Goal: Information Seeking & Learning: Learn about a topic

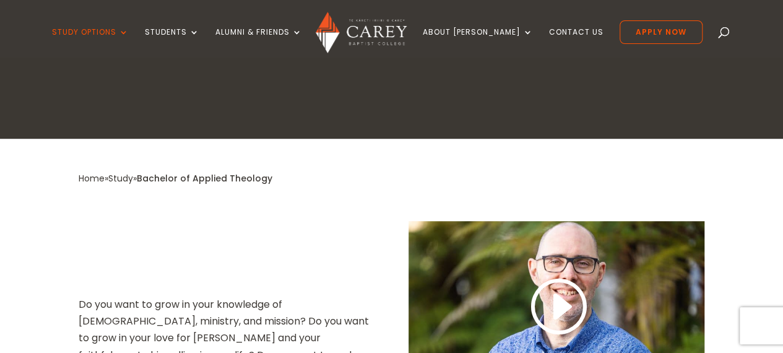
drag, startPoint x: 790, startPoint y: 39, endPoint x: 792, endPoint y: 87, distance: 48.3
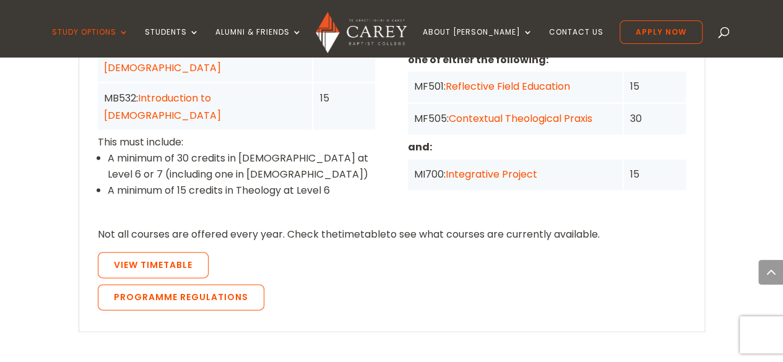
scroll to position [1208, 0]
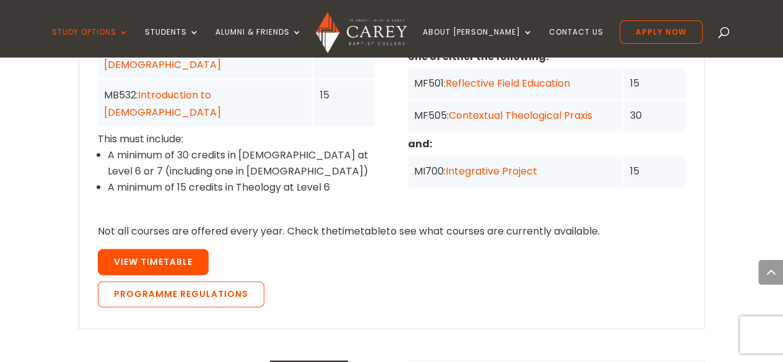
click at [194, 249] on link "View Timetable" at bounding box center [153, 262] width 111 height 26
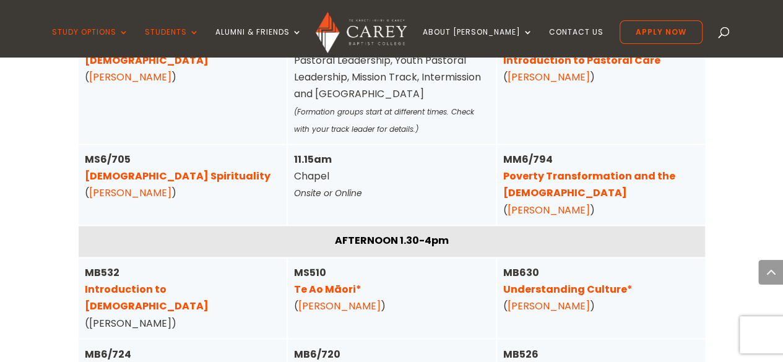
scroll to position [3206, 0]
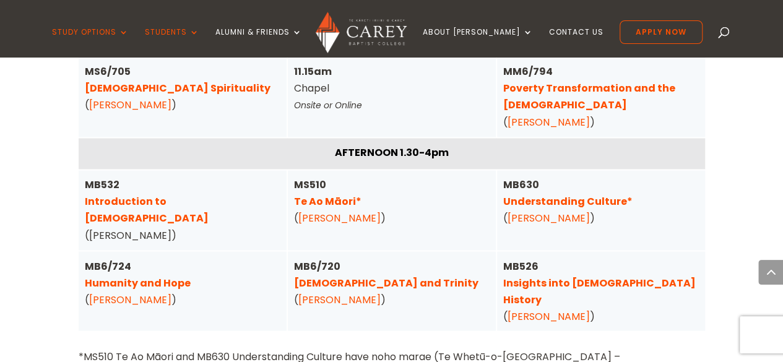
scroll to position [3295, 0]
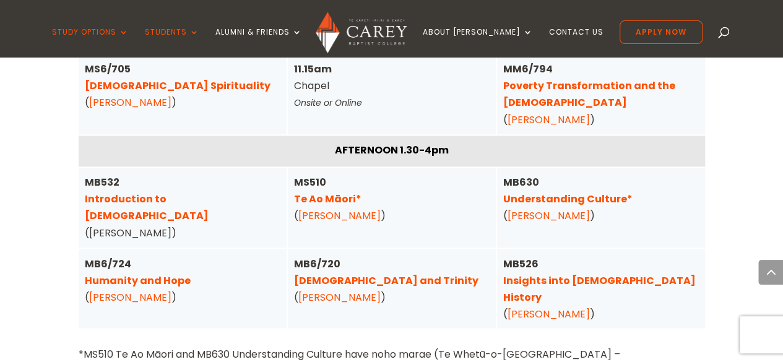
click at [636, 318] on div "Undergraduate Timetable All courses are available both onsite and online unless…" at bounding box center [392, 161] width 626 height 868
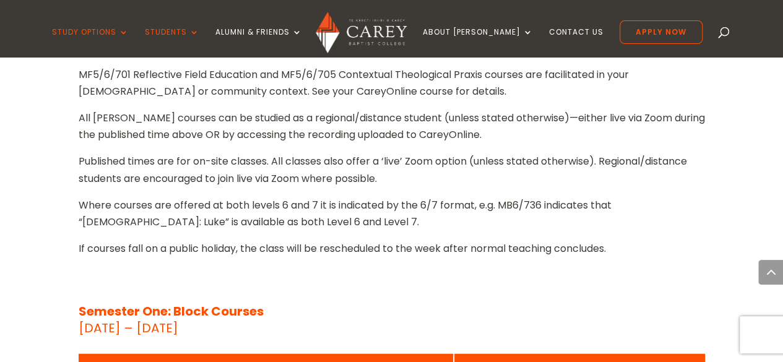
click at [639, 352] on div "DATES AND TIMES (Held onsite)" at bounding box center [579, 368] width 238 height 17
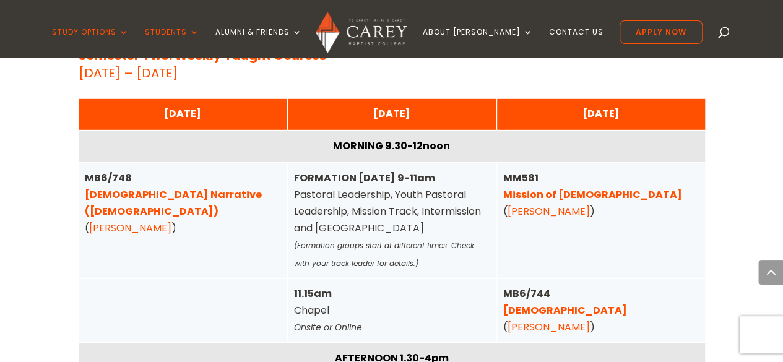
scroll to position [4166, 0]
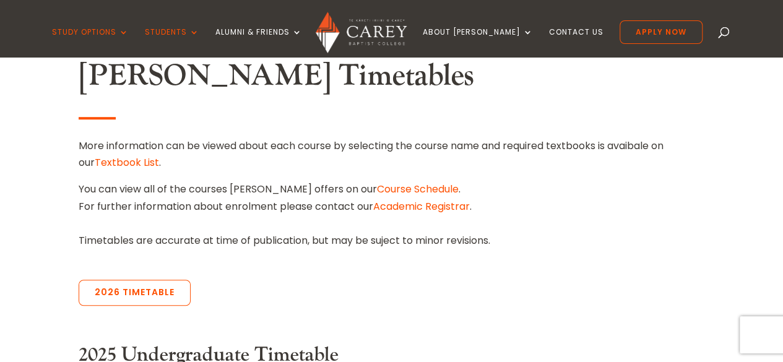
scroll to position [348, 0]
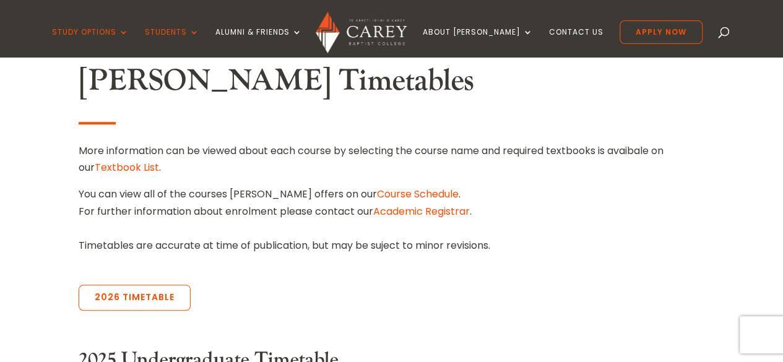
click at [377, 196] on link "Course Schedule" at bounding box center [418, 194] width 82 height 14
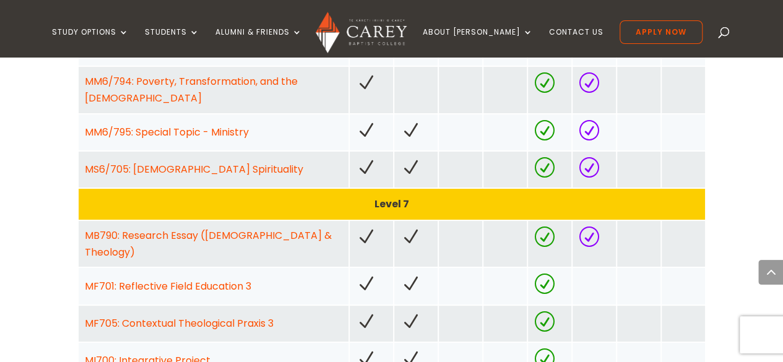
scroll to position [2309, 0]
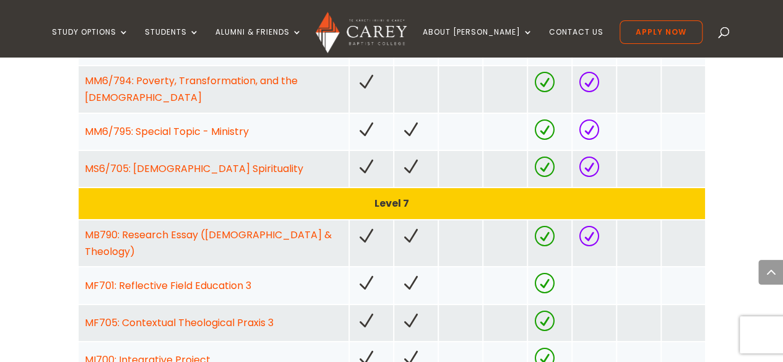
click at [160, 228] on link "MB790: Research Essay (Bible & Theology)" at bounding box center [208, 243] width 247 height 31
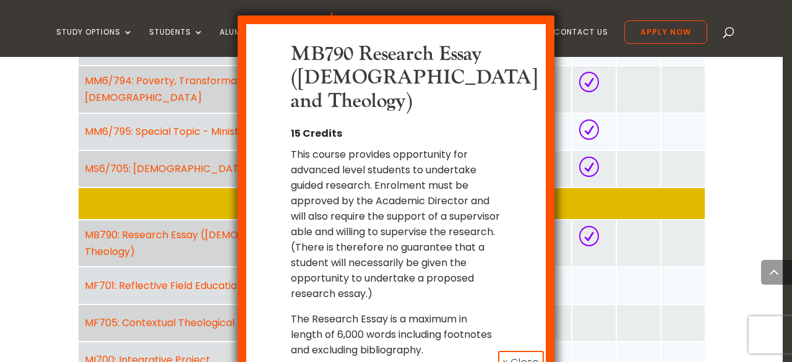
click at [508, 351] on button "x Close" at bounding box center [521, 363] width 46 height 24
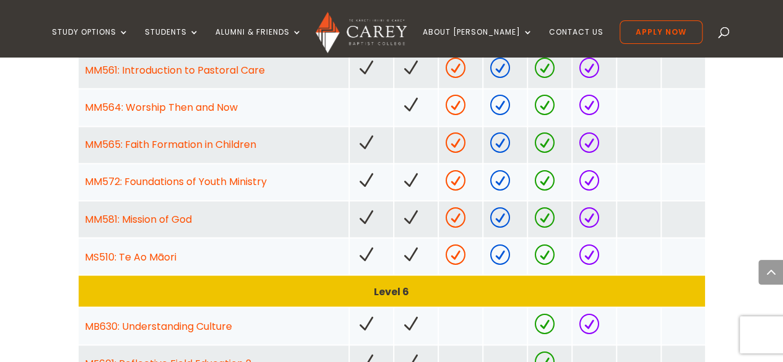
scroll to position [991, 0]
